Goal: Task Accomplishment & Management: Manage account settings

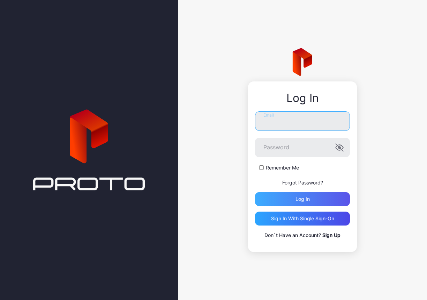
type input "**********"
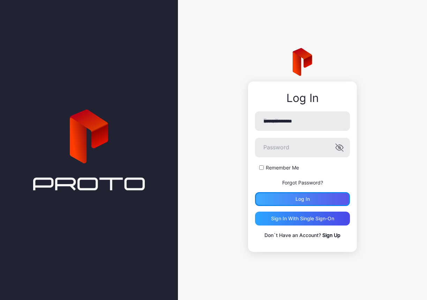
click at [309, 199] on div "Log in" at bounding box center [302, 200] width 14 height 6
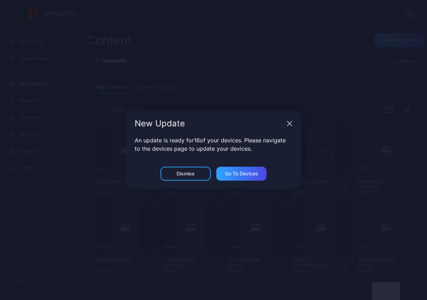
click at [286, 126] on icon "button" at bounding box center [289, 124] width 6 height 6
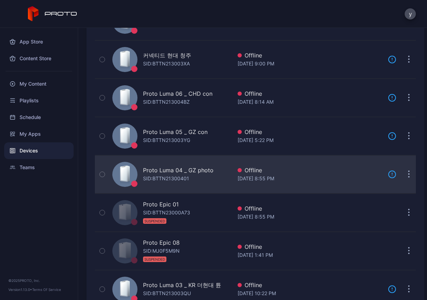
scroll to position [453, 0]
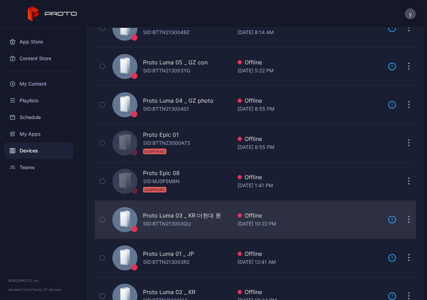
click at [209, 216] on div "Proto Luma 03 _ KR 더현대 튠" at bounding box center [182, 216] width 78 height 8
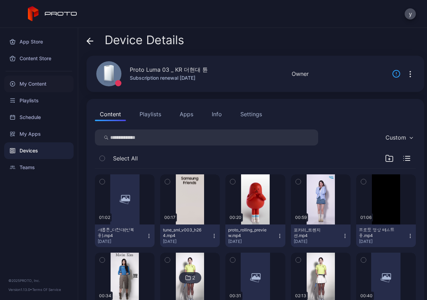
click at [24, 86] on div "My Content" at bounding box center [38, 84] width 69 height 17
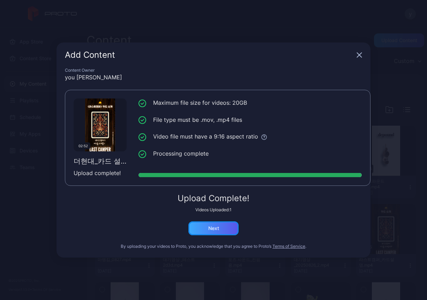
click at [213, 227] on div "Next" at bounding box center [213, 229] width 11 height 6
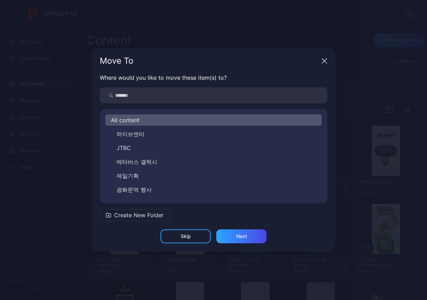
click at [327, 58] on div "Move To" at bounding box center [213, 60] width 244 height 25
click at [325, 62] on icon "button" at bounding box center [324, 61] width 5 height 5
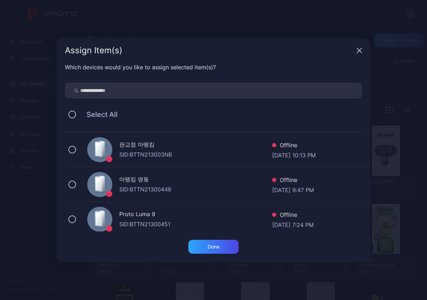
click at [355, 53] on div "Assign Item(s)" at bounding box center [213, 50] width 314 height 25
click at [358, 53] on icon "button" at bounding box center [359, 51] width 6 height 6
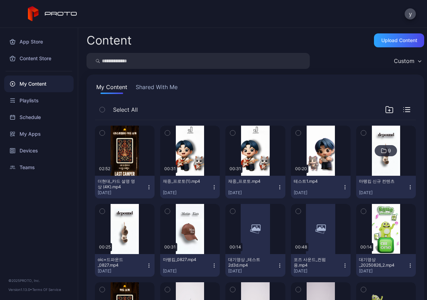
click at [150, 186] on button "더현대_카드 설명 영상 (4K).mp4 [DATE]" at bounding box center [125, 187] width 60 height 23
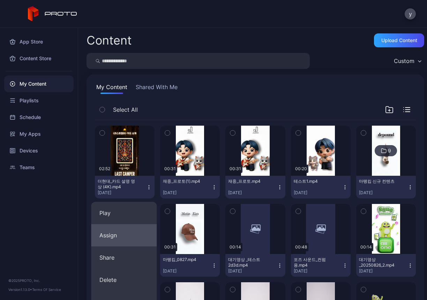
click at [138, 234] on button "Assign" at bounding box center [124, 235] width 66 height 22
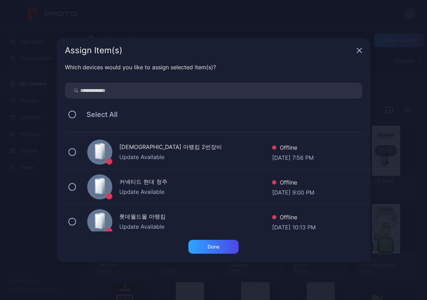
scroll to position [139, 0]
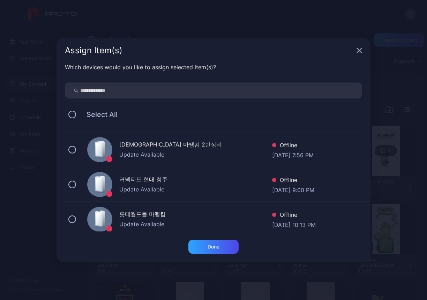
click at [77, 182] on div "커넥티드 현대 청주 Update Available Offline [DATE] 9:00 PM" at bounding box center [217, 184] width 305 height 35
click at [219, 243] on div "Done" at bounding box center [213, 247] width 50 height 14
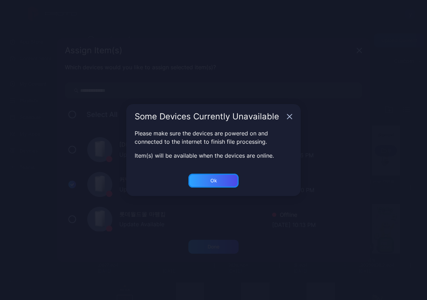
click at [221, 183] on div "Ok" at bounding box center [213, 181] width 50 height 14
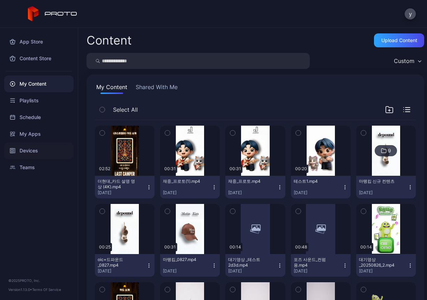
click at [42, 148] on div "Devices" at bounding box center [38, 151] width 69 height 17
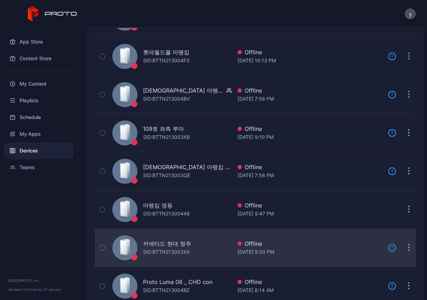
scroll to position [209, 0]
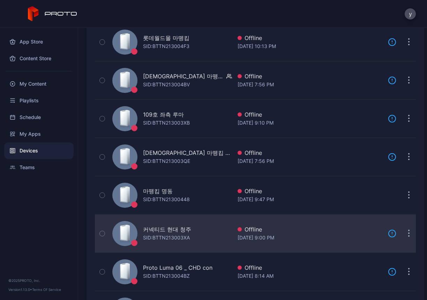
click at [207, 232] on div "커넥티드 현대 청주 SID: BTTN213003XA" at bounding box center [170, 233] width 122 height 35
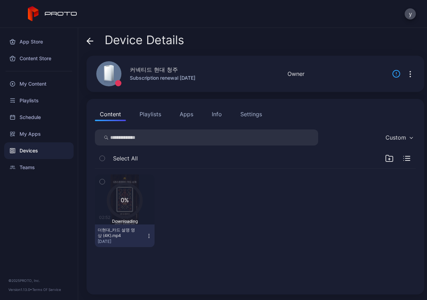
click at [146, 239] on button "더현대_카드 설명 영상 (4K).mp4 [DATE]" at bounding box center [125, 236] width 60 height 23
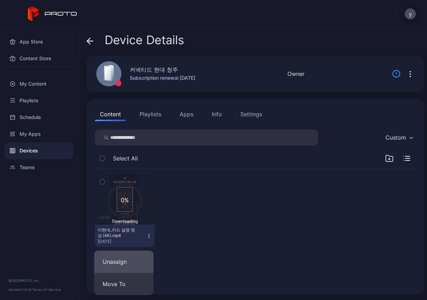
click at [129, 264] on button "Unassign" at bounding box center [123, 262] width 59 height 22
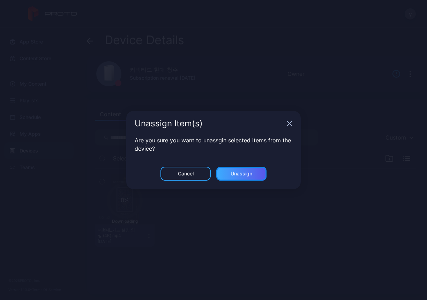
click at [222, 177] on div "Unassign" at bounding box center [241, 174] width 50 height 14
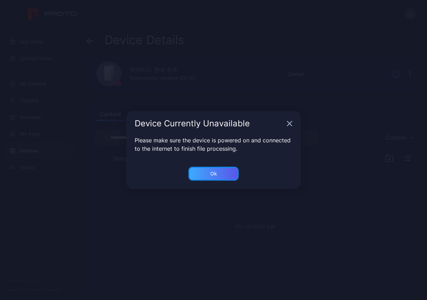
click at [216, 172] on div "Ok" at bounding box center [213, 174] width 7 height 6
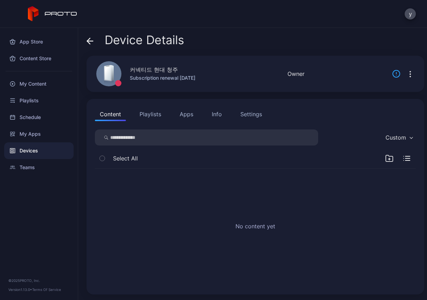
click at [42, 149] on div "Devices" at bounding box center [38, 151] width 69 height 17
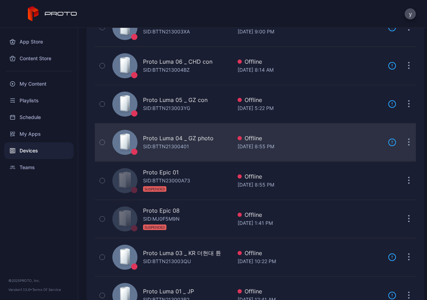
scroll to position [453, 0]
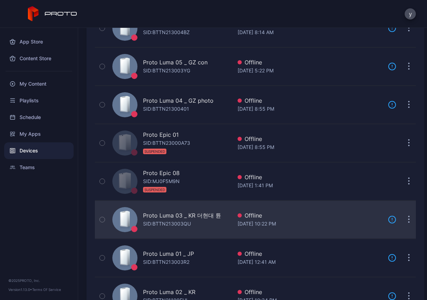
click at [107, 216] on button "button" at bounding box center [102, 220] width 15 height 38
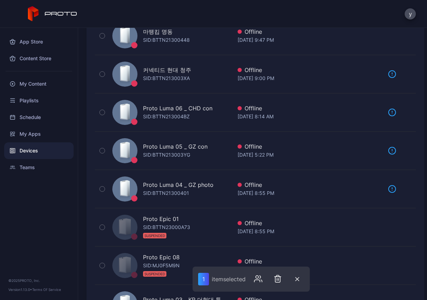
scroll to position [279, 0]
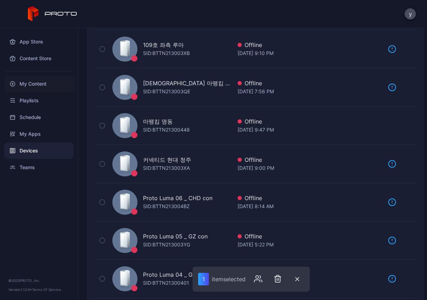
click at [48, 90] on div "My Content" at bounding box center [38, 84] width 69 height 17
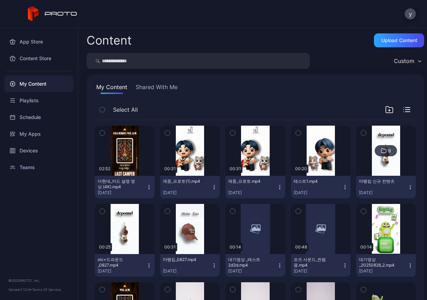
click at [143, 185] on div "더현대_카드 설명 영상 (4K).mp4 [DATE]" at bounding box center [122, 187] width 48 height 17
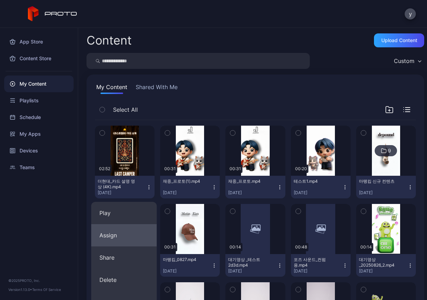
click at [133, 230] on button "Assign" at bounding box center [124, 235] width 66 height 22
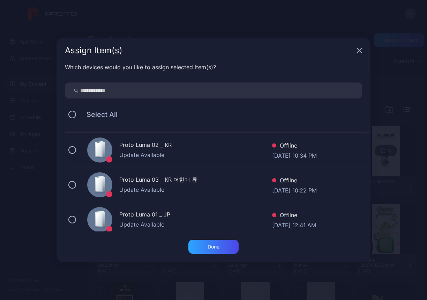
scroll to position [418, 0]
drag, startPoint x: 69, startPoint y: 185, endPoint x: 101, endPoint y: 199, distance: 35.7
click at [69, 185] on button at bounding box center [72, 185] width 8 height 8
click at [206, 248] on div "Done" at bounding box center [213, 247] width 50 height 14
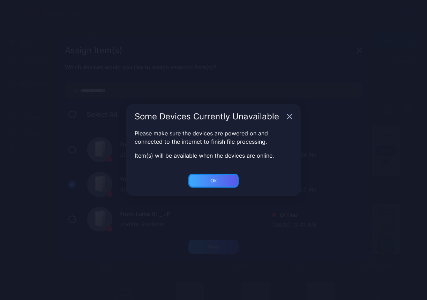
click at [220, 186] on div "Ok" at bounding box center [213, 181] width 50 height 14
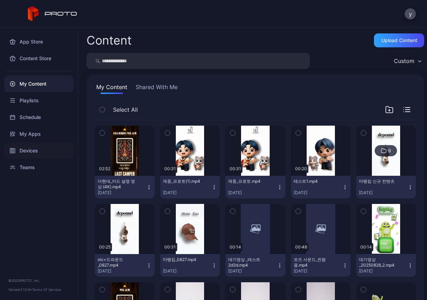
click at [37, 151] on div "Devices" at bounding box center [38, 151] width 69 height 17
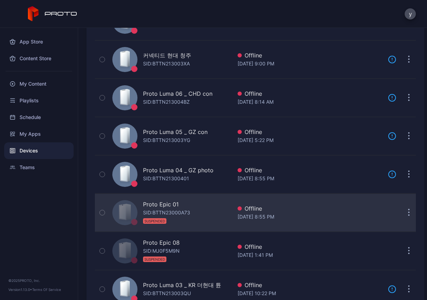
scroll to position [418, 0]
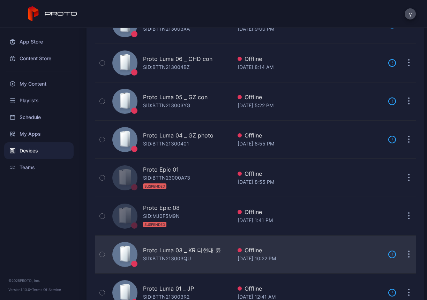
click at [208, 246] on div "Proto Luma 03 _ KR 더현대 튠" at bounding box center [182, 250] width 78 height 8
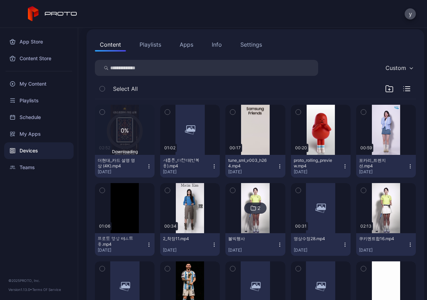
scroll to position [70, 0]
click at [40, 85] on div "My Content" at bounding box center [38, 84] width 69 height 17
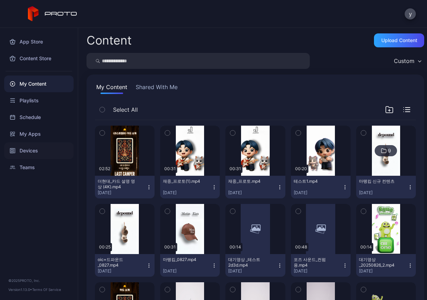
click at [37, 151] on div "Devices" at bounding box center [38, 151] width 69 height 17
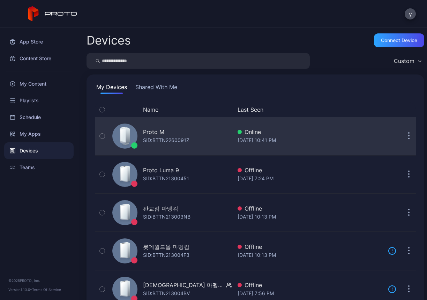
click at [200, 138] on div "Proto M SID: BTTN2260091Z" at bounding box center [170, 136] width 122 height 35
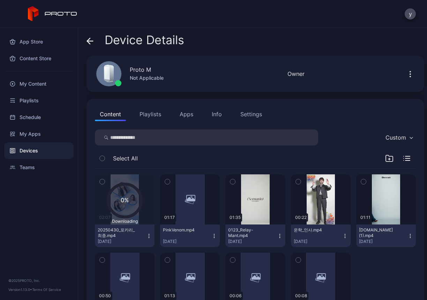
click at [148, 238] on icon "button" at bounding box center [149, 236] width 6 height 6
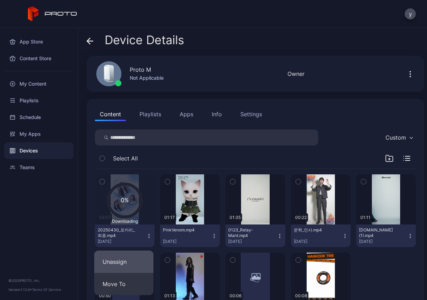
click at [133, 263] on button "Unassign" at bounding box center [123, 262] width 59 height 22
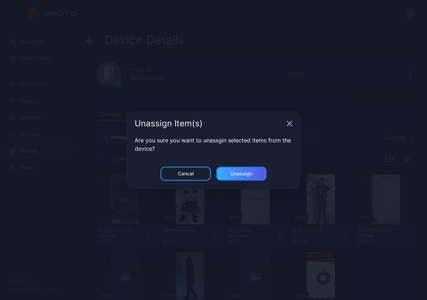
click at [235, 173] on div "Unassign" at bounding box center [241, 174] width 22 height 6
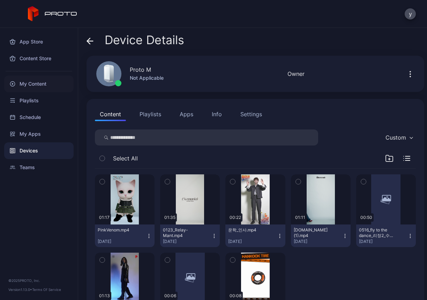
click at [41, 87] on div "My Content" at bounding box center [38, 84] width 69 height 17
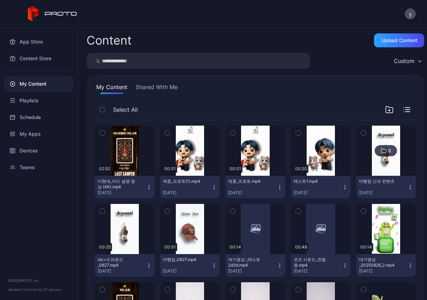
click at [146, 188] on icon "button" at bounding box center [149, 188] width 6 height 6
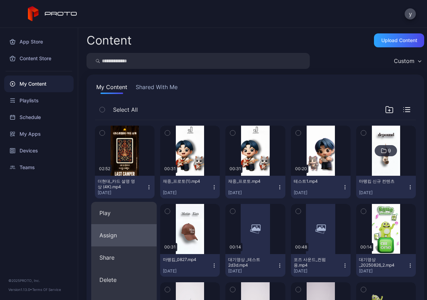
click at [124, 234] on button "Assign" at bounding box center [124, 235] width 66 height 22
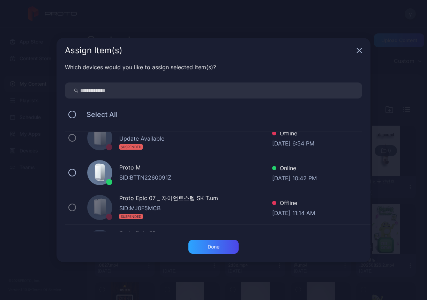
scroll to position [528, 0]
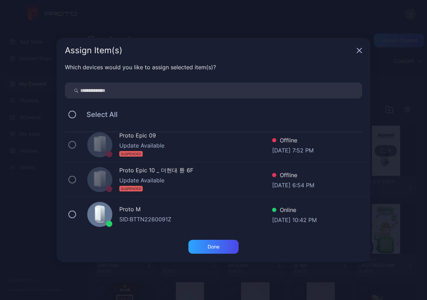
click at [79, 215] on div "Proto M SID: BTTN2260091Z Online [DATE] 10:42 PM" at bounding box center [217, 214] width 305 height 35
click at [199, 248] on div "Done" at bounding box center [213, 247] width 50 height 14
